Goal: Task Accomplishment & Management: Complete application form

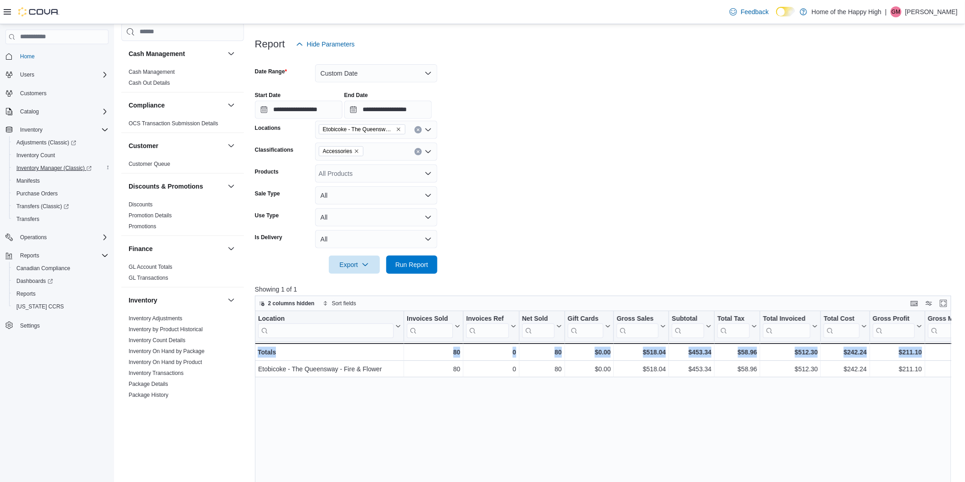
scroll to position [0, 97]
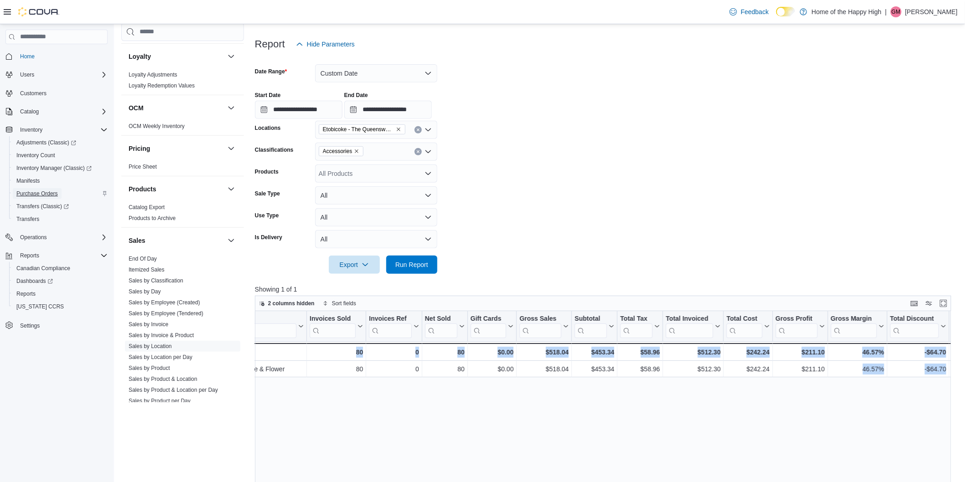
click at [33, 193] on span "Purchase Orders" at bounding box center [36, 193] width 41 height 7
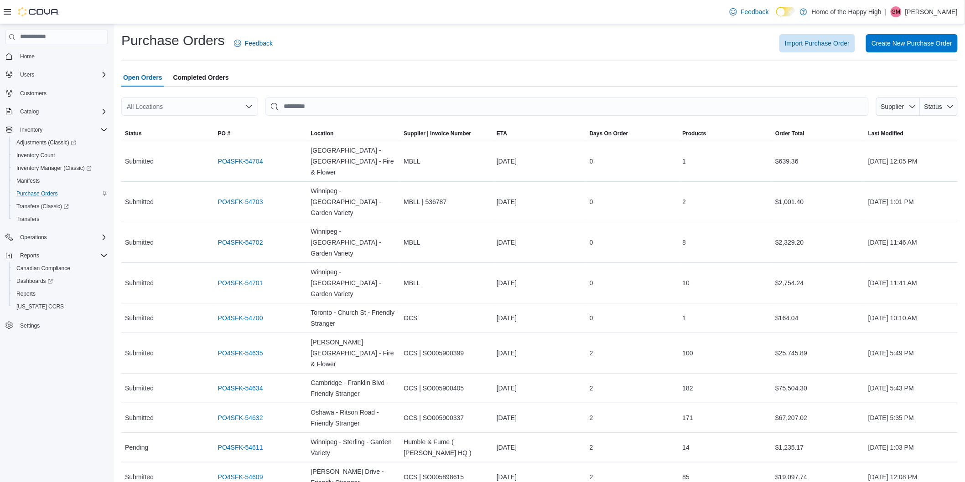
click at [177, 107] on div "All Locations" at bounding box center [189, 107] width 137 height 18
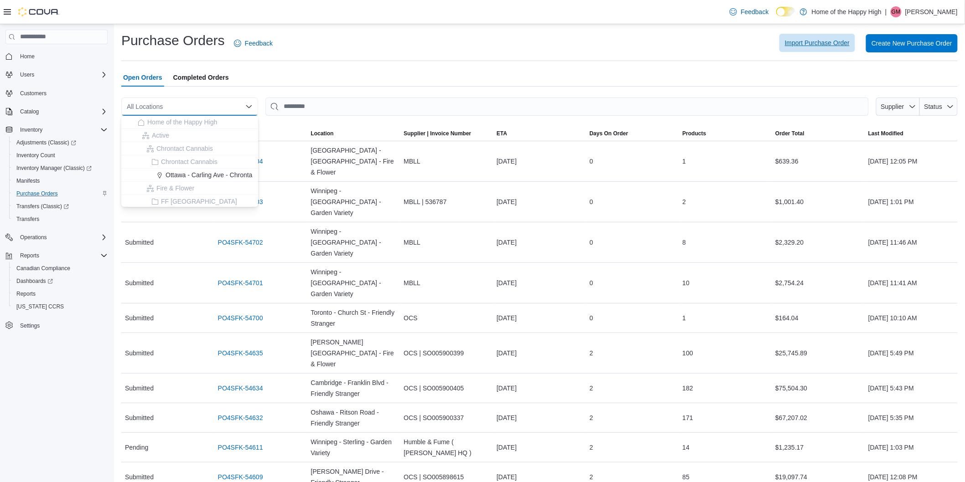
click at [823, 37] on span "Import Purchase Order" at bounding box center [817, 43] width 65 height 18
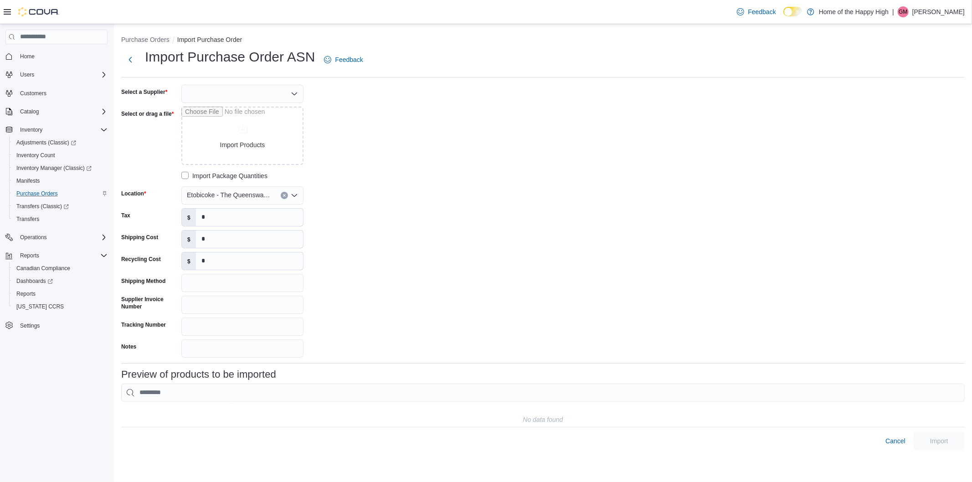
click at [232, 93] on div at bounding box center [242, 94] width 122 height 18
type input "***"
click at [236, 111] on span "OCS" at bounding box center [248, 109] width 100 height 9
click at [240, 140] on input "Select or drag a file" at bounding box center [242, 136] width 122 height 58
type input "**********"
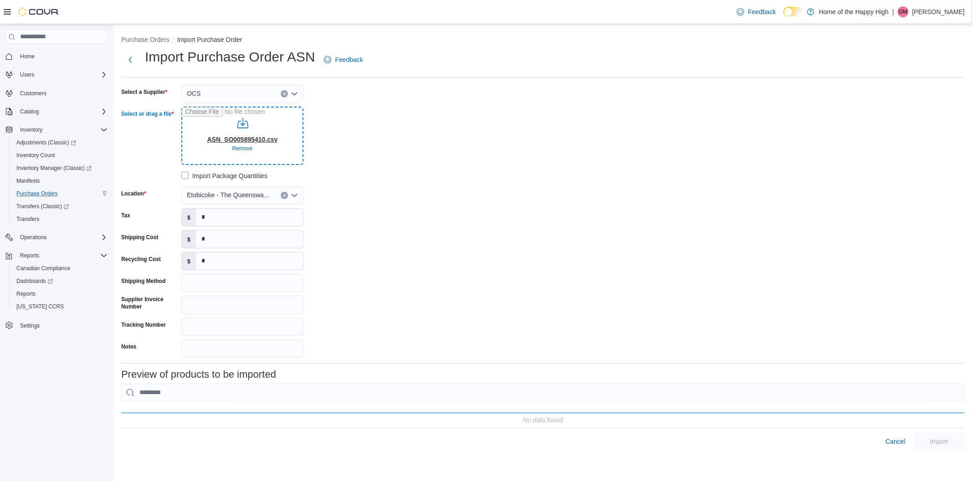
type input "**********"
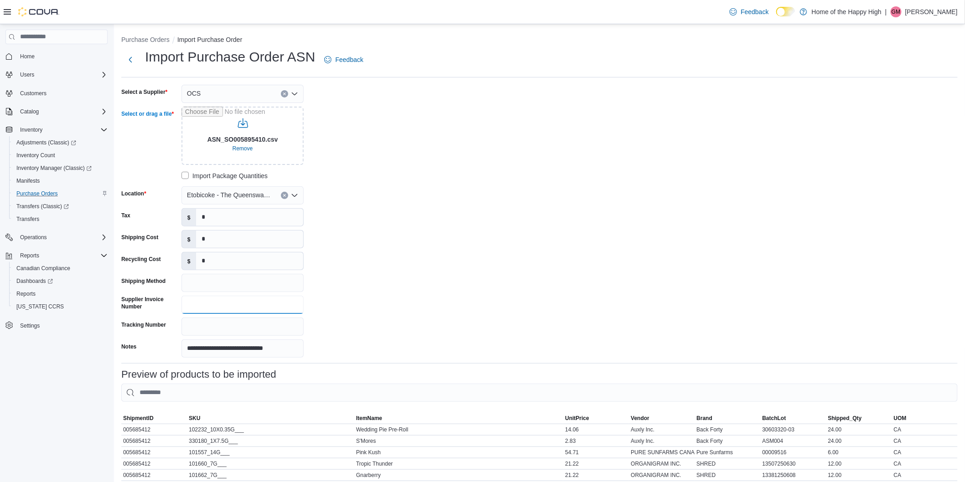
click at [201, 306] on input "Supplier Invoice Number" at bounding box center [242, 305] width 122 height 18
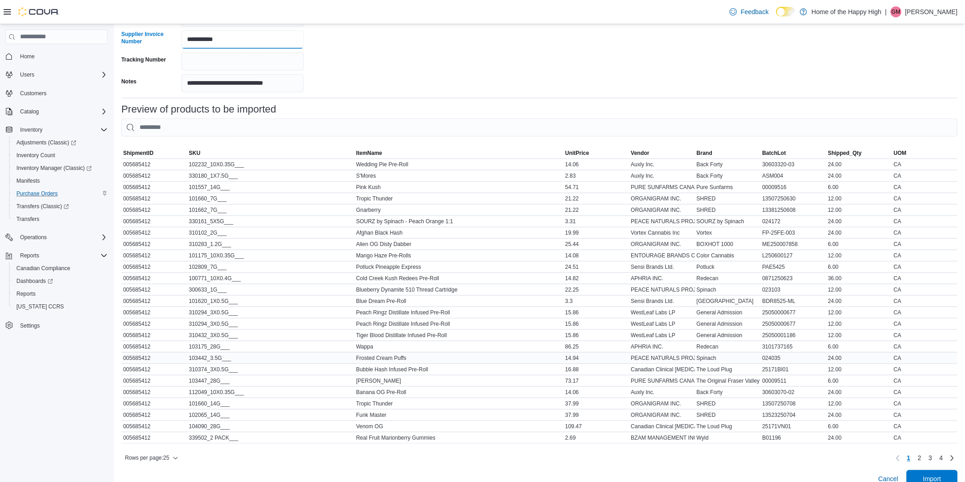
scroll to position [287, 0]
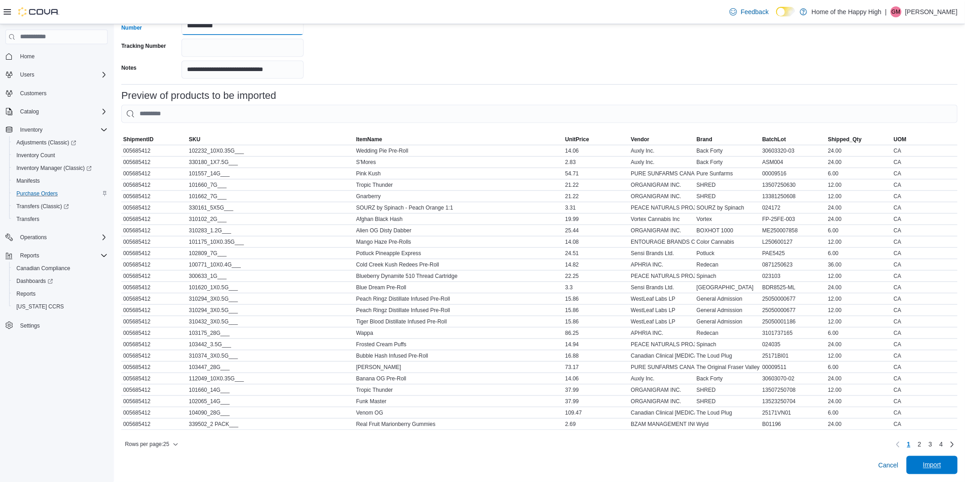
type input "**********"
click at [943, 461] on span "Import" at bounding box center [932, 465] width 40 height 18
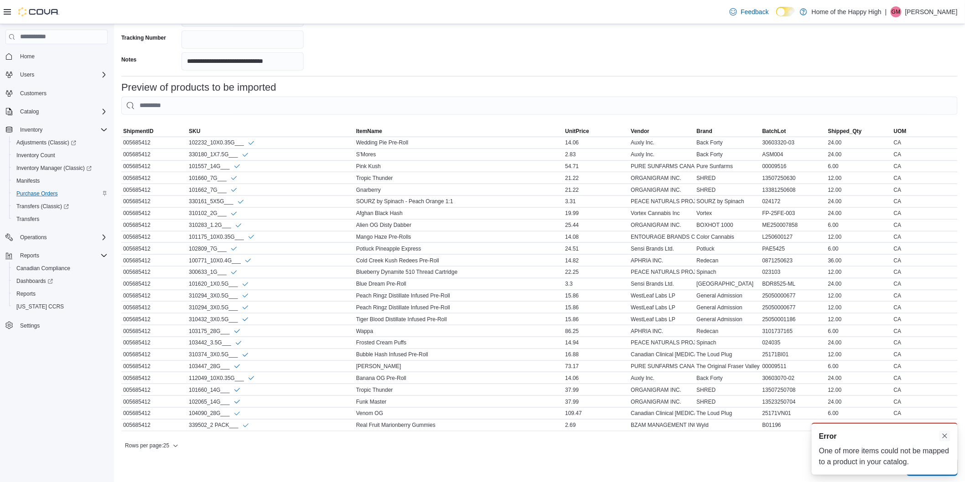
click at [945, 436] on button "Dismiss toast" at bounding box center [944, 436] width 11 height 11
click at [921, 451] on span "2" at bounding box center [920, 446] width 4 height 9
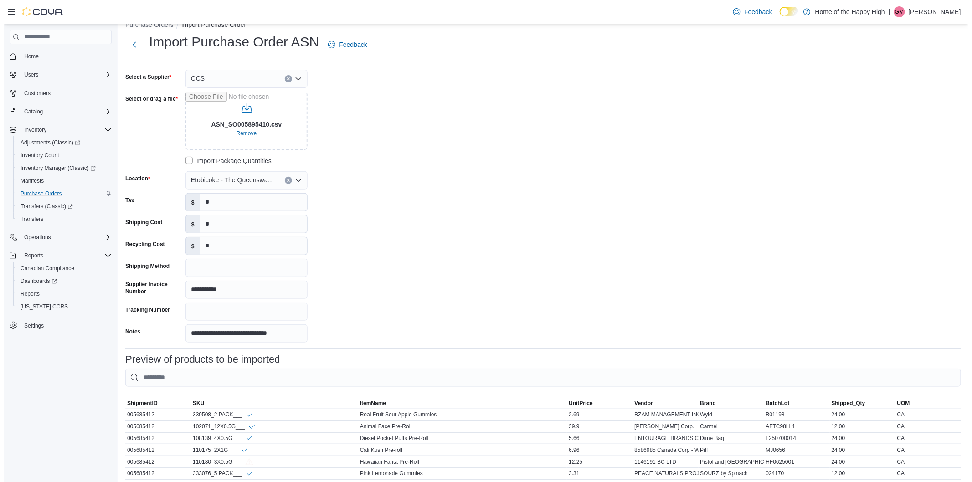
scroll to position [0, 0]
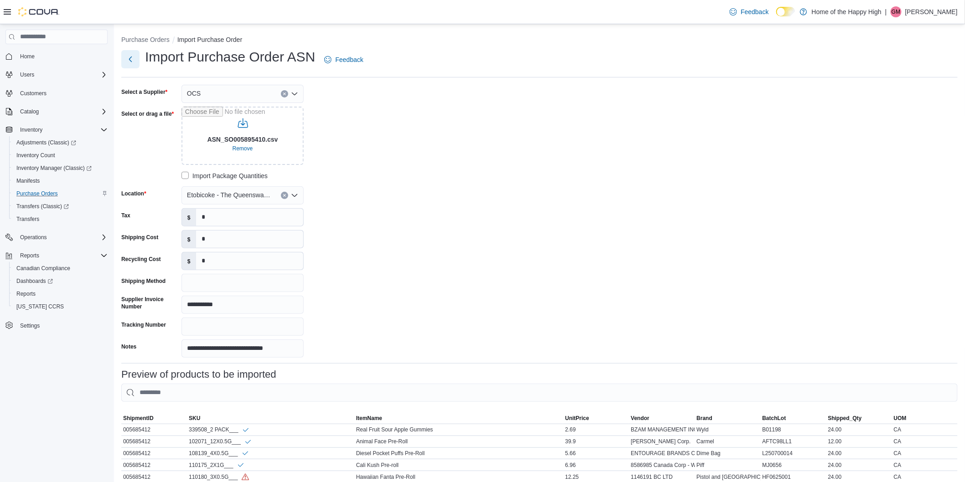
click at [133, 60] on button "Next" at bounding box center [130, 59] width 18 height 18
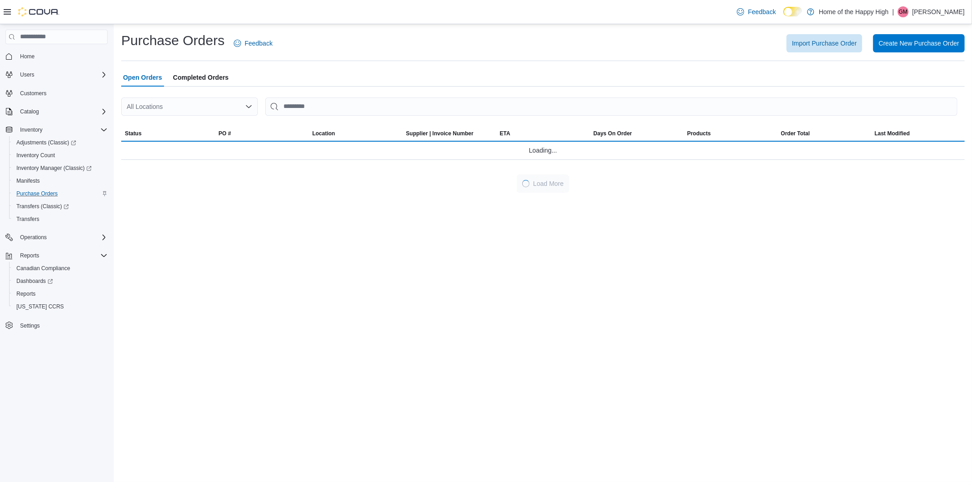
click at [212, 106] on div "All Locations" at bounding box center [189, 107] width 137 height 18
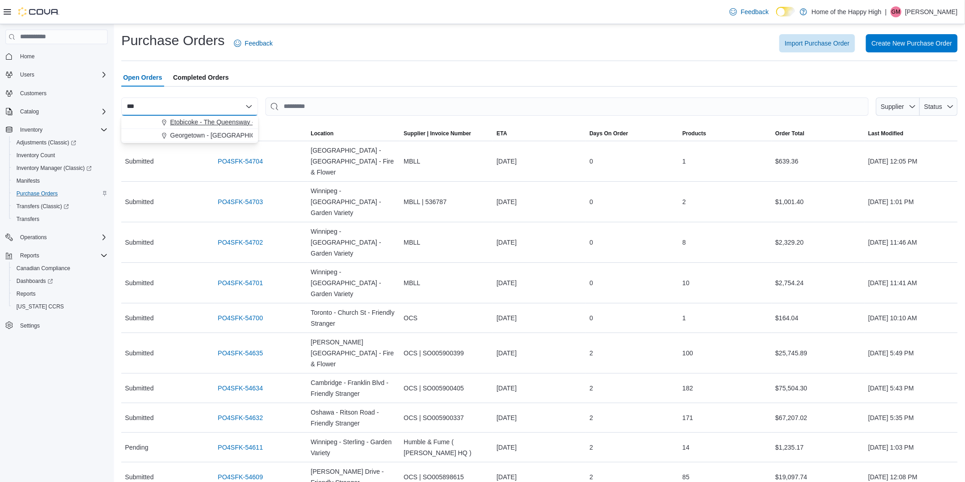
type input "***"
click at [216, 123] on span "Etobicoke - The Queensway - Fire & Flower" at bounding box center [232, 122] width 124 height 9
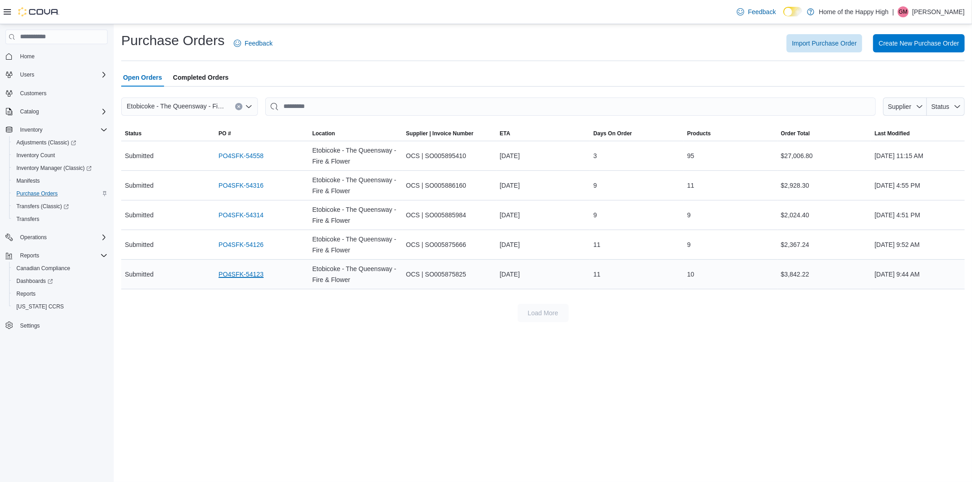
click at [248, 274] on link "PO4SFK-54123" at bounding box center [241, 274] width 45 height 11
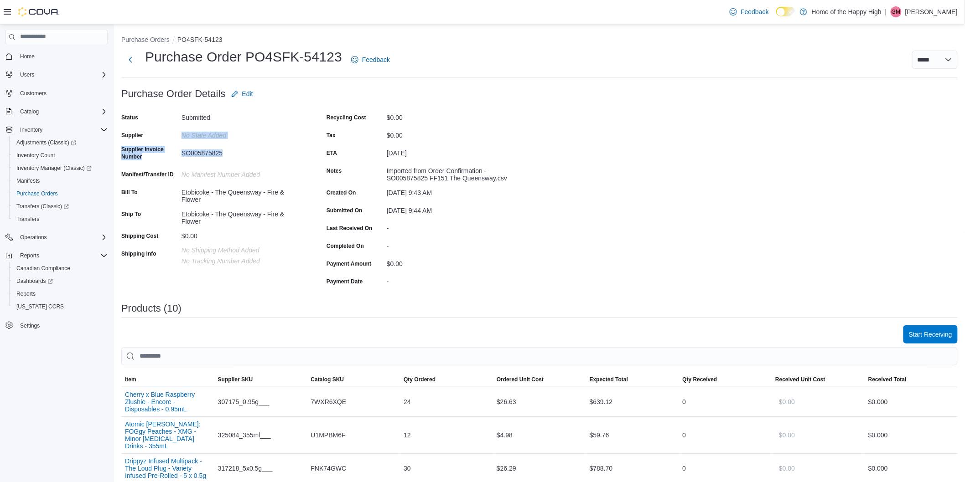
drag, startPoint x: 193, startPoint y: 143, endPoint x: 170, endPoint y: 139, distance: 23.7
click at [170, 139] on div "Status Submitted Supplier No State added Supplier Invoice Number SO005875825 Ma…" at bounding box center [212, 199] width 182 height 178
click at [294, 188] on div "Etobicoke - The Queensway - Fire & Flower" at bounding box center [242, 194] width 122 height 18
drag, startPoint x: 294, startPoint y: 56, endPoint x: 349, endPoint y: 52, distance: 55.3
click at [349, 52] on div "Purchase Order PO4SFK-54123 Feedback" at bounding box center [257, 60] width 272 height 24
